Goal: Information Seeking & Learning: Learn about a topic

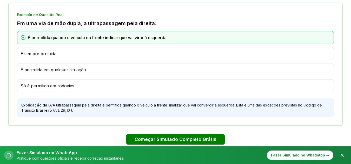
scroll to position [390, 0]
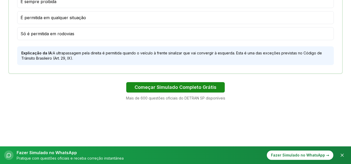
click at [156, 86] on button "Começar Simulado Completo Grátis" at bounding box center [175, 87] width 98 height 10
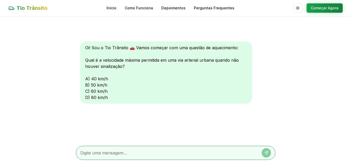
click at [97, 90] on div "Oi! Sou o Tio Trânsito 🚗 Vamos começar com uma questão de aquecimento: Qual é a…" at bounding box center [166, 73] width 172 height 62
click at [111, 152] on textarea at bounding box center [168, 153] width 176 height 6
type textarea "c"
click at [270, 151] on button at bounding box center [266, 153] width 9 height 9
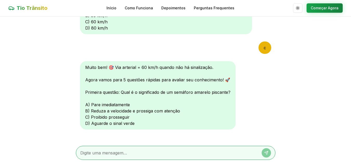
scroll to position [75, 0]
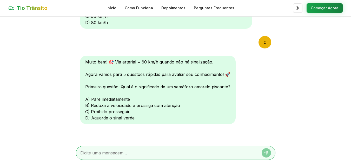
click at [111, 153] on textarea at bounding box center [168, 153] width 176 height 6
type textarea "c"
click at [265, 154] on icon at bounding box center [266, 153] width 4 height 4
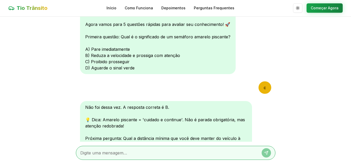
scroll to position [130, 0]
